Goal: Information Seeking & Learning: Learn about a topic

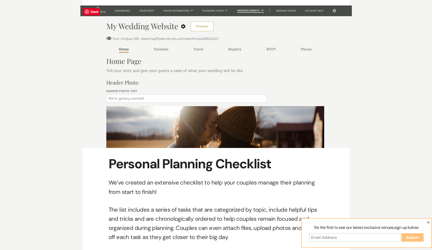
scroll to position [440, 0]
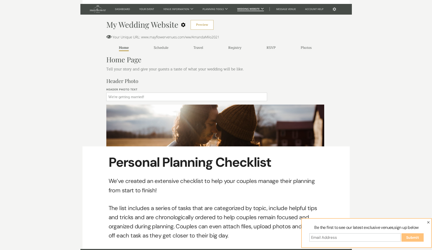
click at [428, 224] on button "button" at bounding box center [428, 222] width 6 height 7
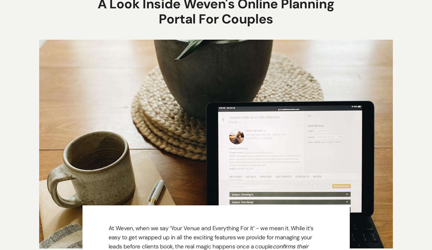
scroll to position [0, 0]
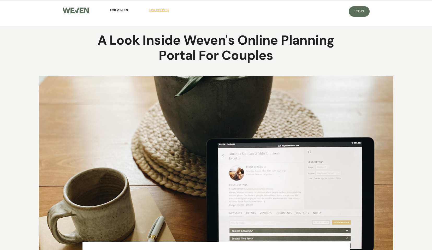
click at [159, 9] on span "For Couples" at bounding box center [159, 10] width 20 height 4
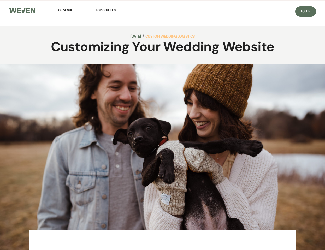
click at [24, 13] on img at bounding box center [22, 11] width 26 height 6
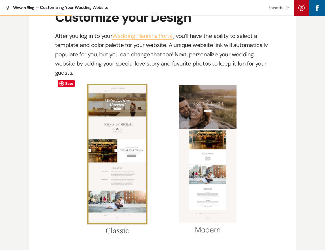
scroll to position [389, 0]
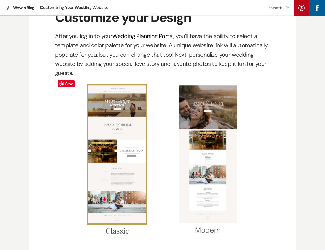
click at [108, 114] on img at bounding box center [162, 158] width 215 height 162
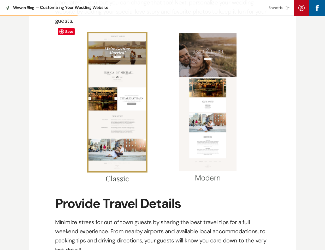
scroll to position [443, 0]
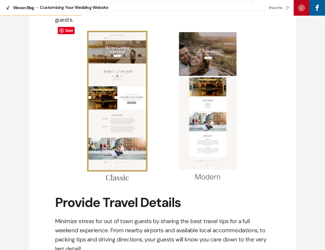
click at [226, 103] on img at bounding box center [162, 105] width 215 height 162
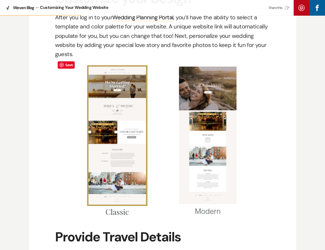
scroll to position [402, 0]
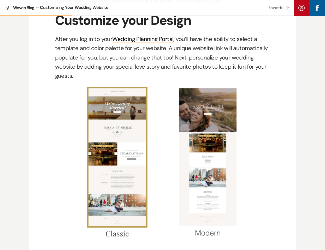
scroll to position [385, 0]
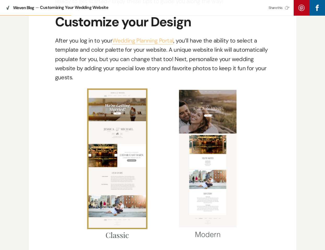
click at [141, 39] on link "Wedding Planning Portal" at bounding box center [142, 41] width 61 height 8
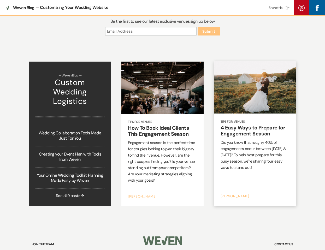
scroll to position [1755, 0]
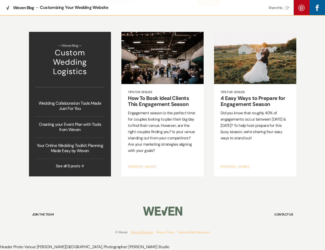
click at [143, 231] on link "Terms of Service" at bounding box center [142, 232] width 22 height 4
